Goal: Transaction & Acquisition: Purchase product/service

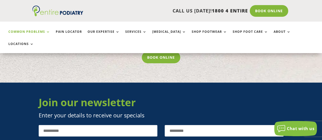
scroll to position [3911, 0]
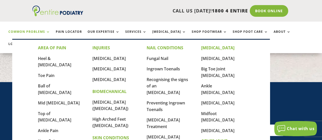
click at [28, 32] on link "Common Problems" at bounding box center [29, 35] width 42 height 11
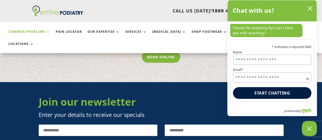
scroll to position [3905, 0]
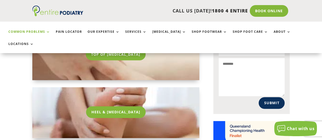
scroll to position [361, 0]
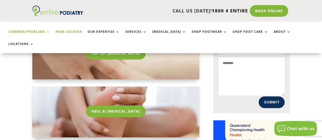
click at [70, 31] on link "Pain Locator" at bounding box center [69, 35] width 26 height 11
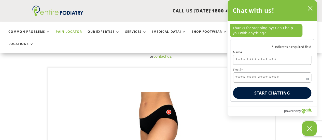
scroll to position [33, 0]
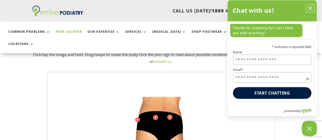
click at [307, 9] on button "close chatbox" at bounding box center [310, 9] width 8 height 8
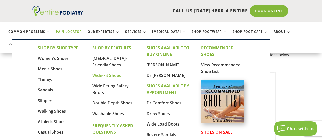
click at [111, 76] on link "Wide-Fit Shoes" at bounding box center [106, 76] width 29 height 6
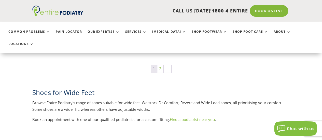
scroll to position [789, 0]
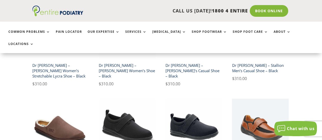
scroll to position [171, 0]
